Goal: Information Seeking & Learning: Find specific page/section

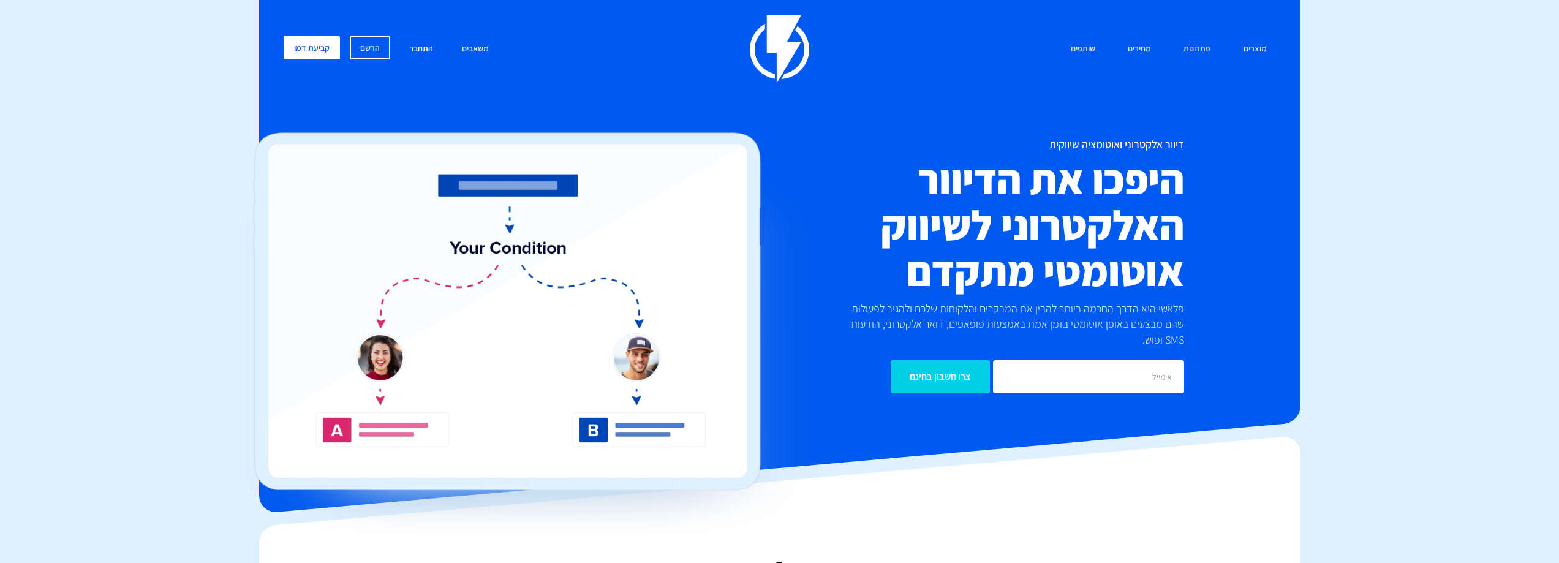
click at [419, 47] on link "התחבר" at bounding box center [421, 49] width 42 height 26
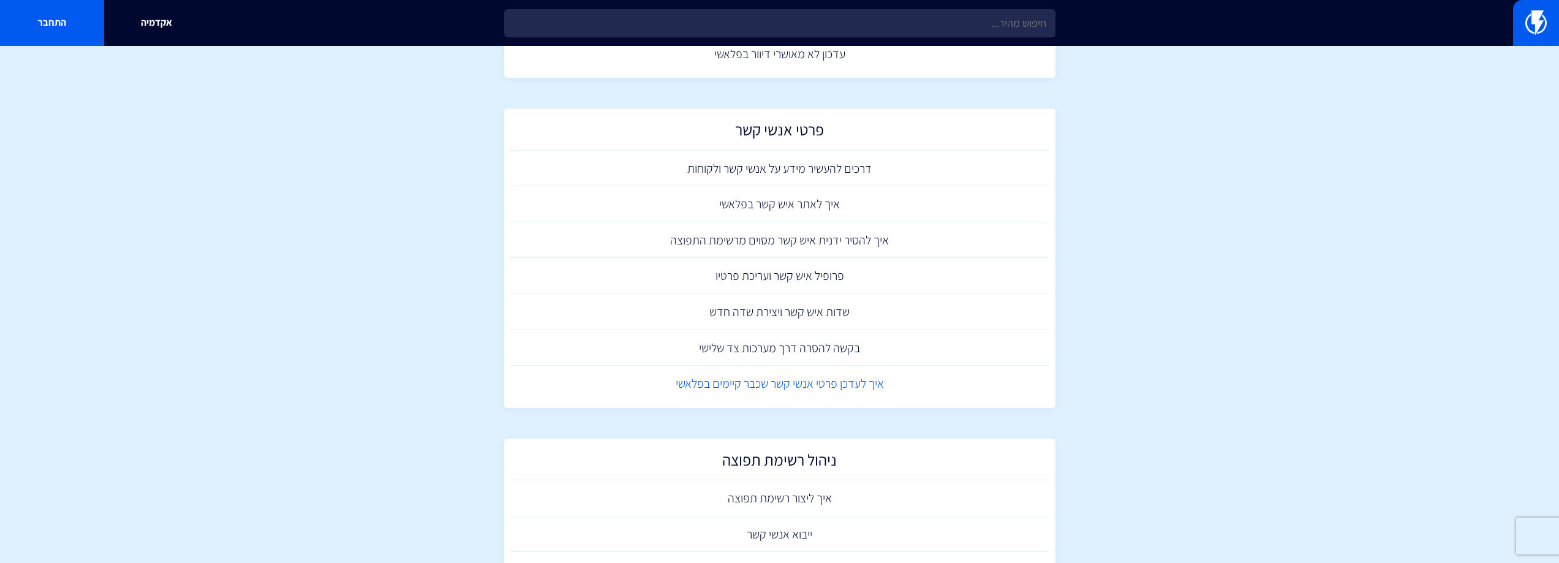
scroll to position [123, 0]
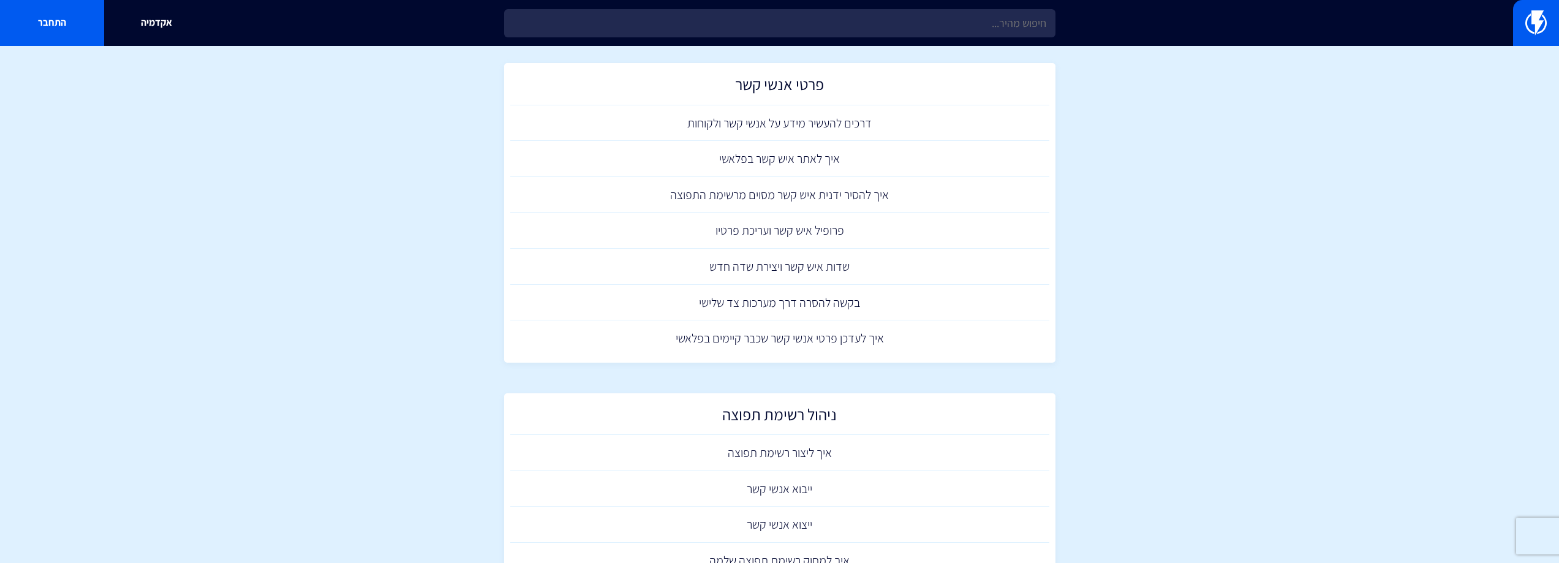
drag, startPoint x: 659, startPoint y: 459, endPoint x: 409, endPoint y: 415, distance: 253.8
click at [409, 415] on section "מרכז תמיכה ניהול אנשי קשר עדכון לא מאושרי דיוור בפלאשי פרטי אנשי קשר דרכים להעש…" at bounding box center [779, 416] width 1559 height 987
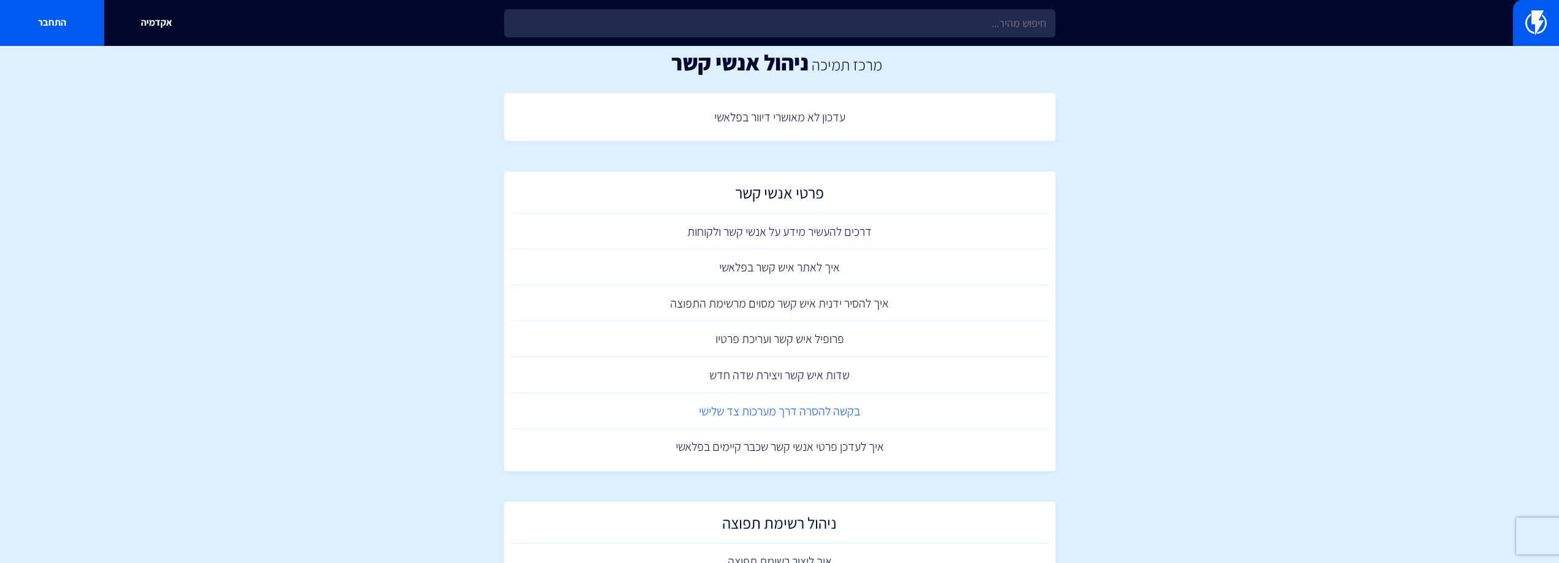
scroll to position [0, 0]
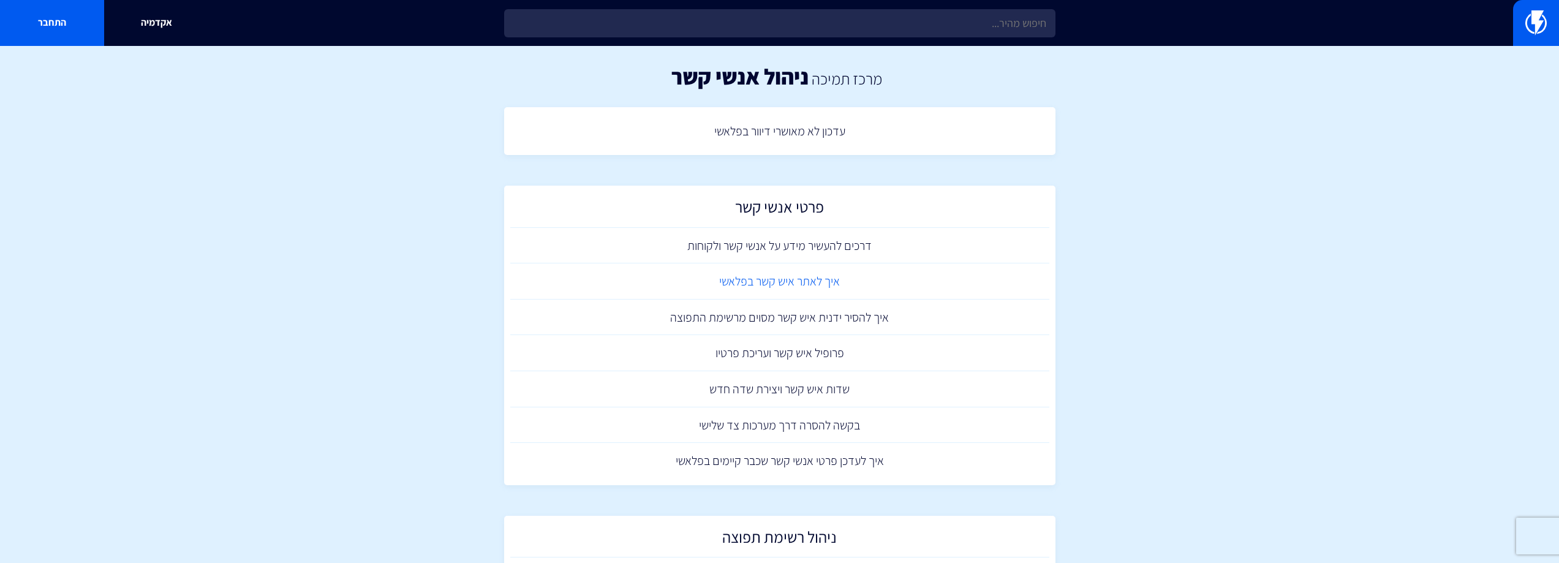
click at [800, 284] on link "איך לאתר איש קשר בפלאשי" at bounding box center [779, 281] width 539 height 36
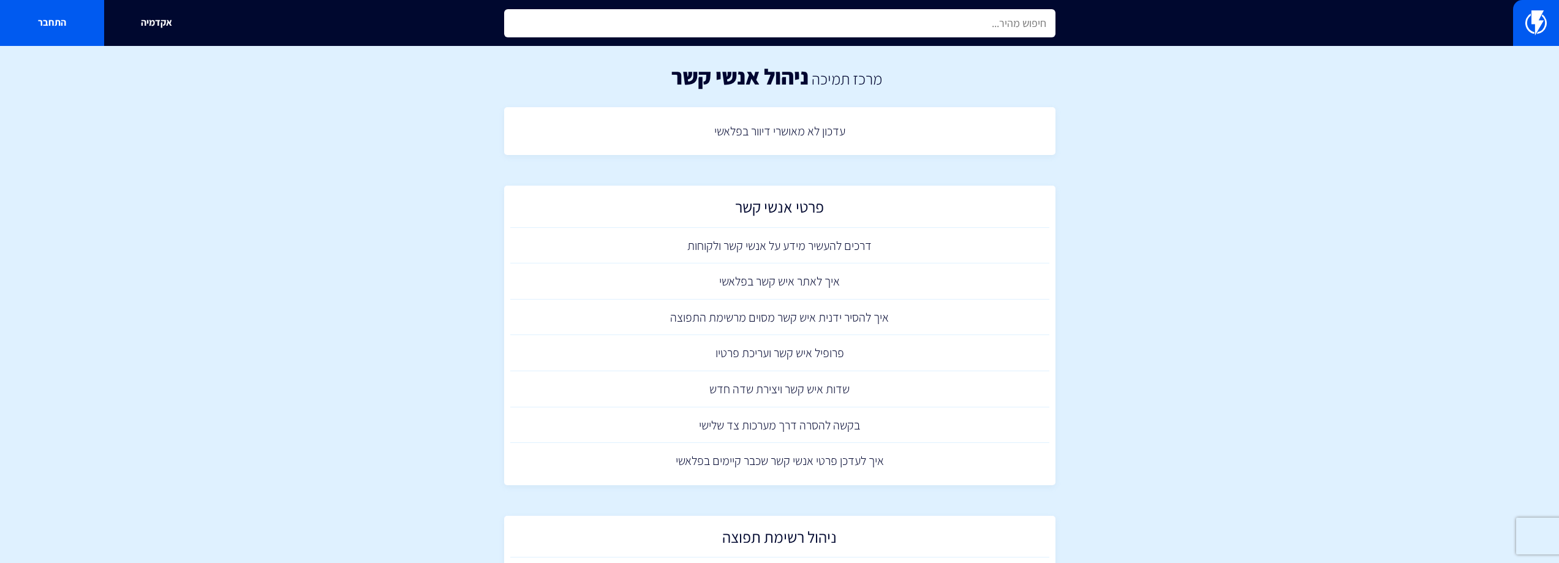
click at [741, 25] on input "text" at bounding box center [779, 23] width 551 height 28
type input "t"
type input "איך למצוא אנשי קשר שבישקו להסיר אותם"
